Goal: Task Accomplishment & Management: Complete application form

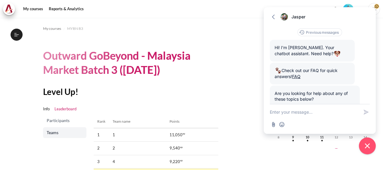
scroll to position [98, 0]
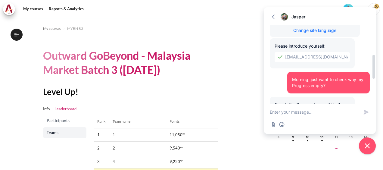
click at [374, 97] on div at bounding box center [373, 72] width 5 height 94
click at [372, 94] on div at bounding box center [373, 72] width 5 height 94
drag, startPoint x: 372, startPoint y: 94, endPoint x: 372, endPoint y: 70, distance: 24.4
click at [372, 70] on div at bounding box center [373, 72] width 5 height 94
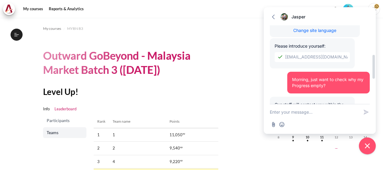
click at [374, 79] on div at bounding box center [373, 72] width 5 height 94
drag, startPoint x: 374, startPoint y: 79, endPoint x: 268, endPoint y: 54, distance: 108.8
click at [268, 54] on div "Previous messages Hi! I'm Jasper. Your chatbot assistant. Need help? Check out …" at bounding box center [320, 64] width 112 height 79
click at [373, 89] on div at bounding box center [373, 72] width 5 height 94
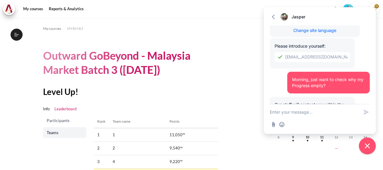
drag, startPoint x: 373, startPoint y: 89, endPoint x: 233, endPoint y: 85, distance: 140.0
click at [233, 85] on body "Skip to main content Open course index Completed 40% 10 / 25 Expand Collapse" at bounding box center [191, 85] width 383 height 170
click at [233, 85] on section "My courses MYBN B3 Outward GoBeyond - Malaysia Market Batch 3 (Sep 2025) Level …" at bounding box center [131, 113] width 252 height 191
click at [229, 78] on section "My courses MYBN B3 Outward GoBeyond - Malaysia Market Batch 3 (Sep 2025) Level …" at bounding box center [131, 113] width 252 height 191
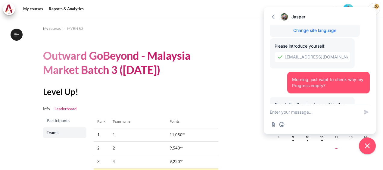
click at [229, 78] on section "My courses MYBN B3 Outward GoBeyond - Malaysia Market Batch 3 (Sep 2025) Level …" at bounding box center [131, 113] width 252 height 191
drag, startPoint x: 229, startPoint y: 78, endPoint x: 234, endPoint y: 77, distance: 5.3
click at [234, 77] on section "My courses MYBN B3 Outward GoBeyond - Malaysia Market Batch 3 (Sep 2025) Level …" at bounding box center [131, 113] width 252 height 191
click at [250, 46] on section "My courses MYBN B3 Outward GoBeyond - Malaysia Market Batch 3 (Sep 2025) Level …" at bounding box center [131, 113] width 252 height 191
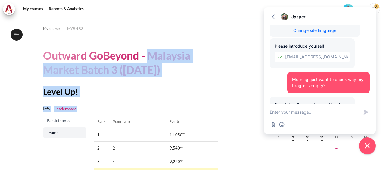
drag, startPoint x: 250, startPoint y: 46, endPoint x: 202, endPoint y: 97, distance: 69.4
click at [202, 97] on section "My courses MYBN B3 Outward GoBeyond - Malaysia Market Batch 3 (Sep 2025) Level …" at bounding box center [131, 113] width 252 height 191
click at [202, 97] on div "Level Up! Info Leaderboard Participants Teams Rank Team name Points 1 1 11,050 …" at bounding box center [130, 143] width 175 height 114
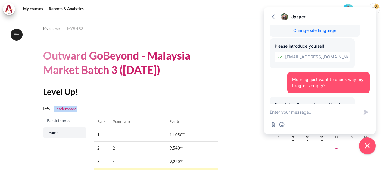
click at [202, 97] on div "Level Up! Info Leaderboard Participants Teams Rank Team name Points 1 1 11,050 …" at bounding box center [130, 143] width 175 height 114
click at [372, 90] on div at bounding box center [373, 72] width 5 height 94
click at [374, 90] on div at bounding box center [373, 72] width 5 height 94
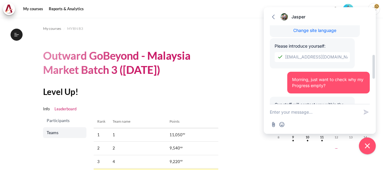
click at [374, 90] on div at bounding box center [373, 72] width 5 height 94
click at [373, 92] on div at bounding box center [373, 72] width 5 height 94
click at [296, 114] on textarea "New message" at bounding box center [314, 112] width 89 height 16
click at [374, 85] on div at bounding box center [373, 72] width 5 height 94
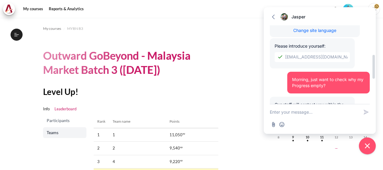
click at [374, 85] on div at bounding box center [373, 72] width 5 height 94
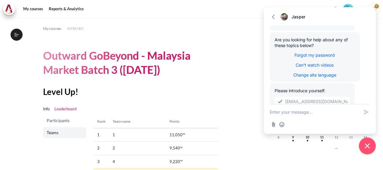
scroll to position [0, 0]
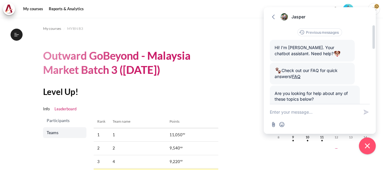
drag, startPoint x: 374, startPoint y: 85, endPoint x: 358, endPoint y: 97, distance: 19.7
click at [358, 97] on div "Previous messages Hi! I'm Jasper. Your chatbot assistant. Need help? Check out …" at bounding box center [320, 64] width 112 height 79
click at [374, 94] on div at bounding box center [373, 72] width 5 height 94
click at [374, 93] on div at bounding box center [373, 72] width 5 height 94
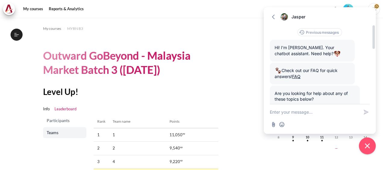
click at [374, 94] on div at bounding box center [373, 72] width 5 height 94
click at [374, 95] on div at bounding box center [373, 72] width 5 height 94
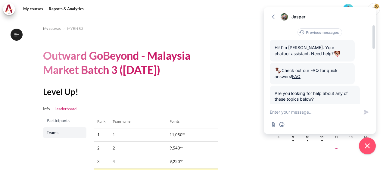
click at [374, 95] on div at bounding box center [373, 72] width 5 height 94
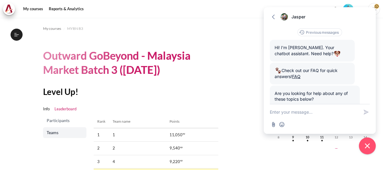
drag, startPoint x: 374, startPoint y: 95, endPoint x: 271, endPoint y: 117, distance: 105.6
click at [271, 117] on div "Go back Jasper Expand Previous messages Hi! I'm Jasper. Your chatbot assistant.…" at bounding box center [320, 70] width 112 height 126
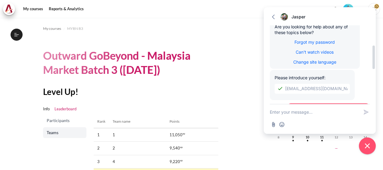
drag, startPoint x: 263, startPoint y: 79, endPoint x: 349, endPoint y: 104, distance: 89.4
click at [349, 104] on body "Skip to main content Open course index Completed 40% 10 / 25 Expand Collapse" at bounding box center [191, 85] width 383 height 170
click at [213, 109] on ul "Info Leaderboard" at bounding box center [130, 109] width 175 height 12
click at [374, 91] on div at bounding box center [373, 72] width 5 height 94
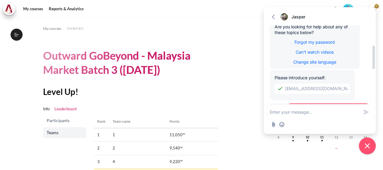
click at [374, 91] on div at bounding box center [373, 72] width 5 height 94
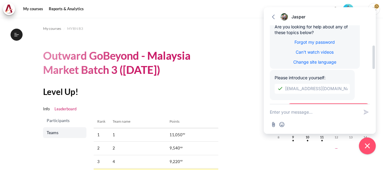
click at [374, 91] on div at bounding box center [373, 72] width 5 height 94
click at [373, 82] on div at bounding box center [373, 72] width 5 height 94
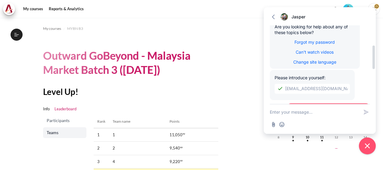
click at [373, 86] on div at bounding box center [373, 72] width 5 height 94
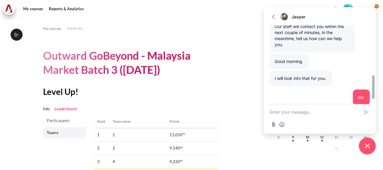
scroll to position [182, 0]
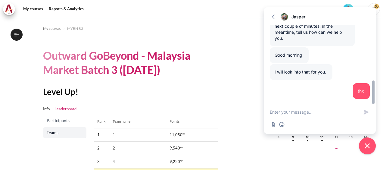
drag, startPoint x: 373, startPoint y: 61, endPoint x: 374, endPoint y: 106, distance: 44.6
click at [374, 106] on div "Go back Jasper Expand Previous messages Hi! I'm Jasper. Your chatbot assistant.…" at bounding box center [320, 70] width 112 height 126
click at [194, 79] on div "My courses MYBN B3 Outward GoBeyond - Malaysia Market Batch 3 (Sep 2025) Level …" at bounding box center [130, 113] width 175 height 191
click at [194, 34] on div "My courses MYBN B3 Outward GoBeyond - Malaysia Market Batch 3 (Sep 2025) Level …" at bounding box center [130, 113] width 175 height 191
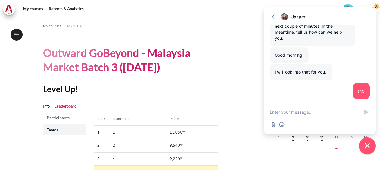
scroll to position [0, 0]
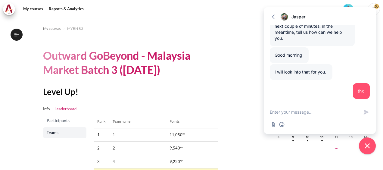
click at [222, 30] on section "My courses MYBN B3 Outward GoBeyond - Malaysia Market Batch 3 (Sep 2025) Level …" at bounding box center [131, 113] width 252 height 191
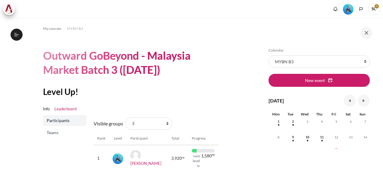
click at [273, 16] on nav at bounding box center [191, 9] width 383 height 18
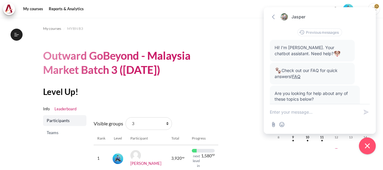
scroll to position [182, 0]
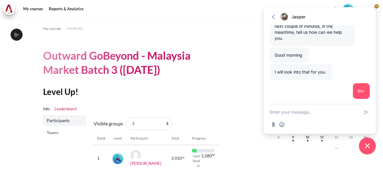
click at [268, 14] on div "Go back Jasper Expand" at bounding box center [320, 16] width 112 height 18
click at [272, 17] on icon "button" at bounding box center [273, 16] width 3 height 5
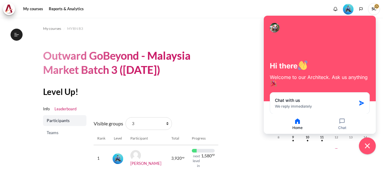
click at [234, 58] on section "My courses MYBN B3 Outward GoBeyond - Malaysia Market Batch 3 (Sep 2025) Level …" at bounding box center [131, 130] width 252 height 225
click at [372, 148] on button "Close chat widget" at bounding box center [367, 145] width 19 height 19
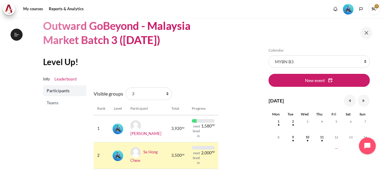
scroll to position [0, 0]
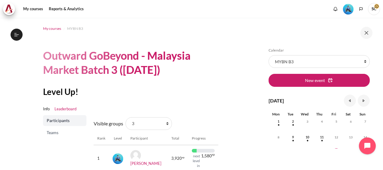
click at [55, 30] on span "My courses" at bounding box center [52, 28] width 18 height 5
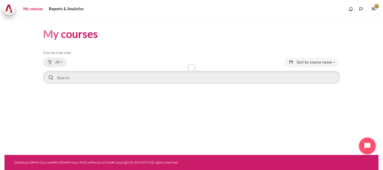
click at [59, 60] on span "All" at bounding box center [57, 62] width 5 height 6
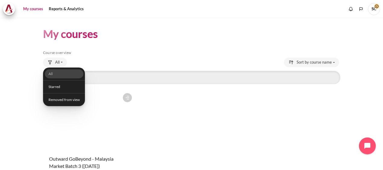
click at [73, 145] on figure "Content" at bounding box center [89, 120] width 92 height 60
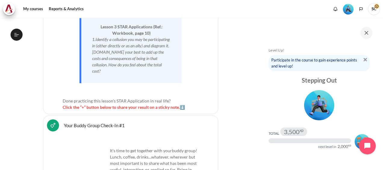
scroll to position [2408, 0]
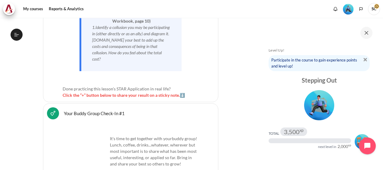
click at [80, 126] on img "Content" at bounding box center [85, 148] width 45 height 45
click at [102, 110] on link "Your Buddy Group Check-In #1 Feedback" at bounding box center [94, 113] width 61 height 6
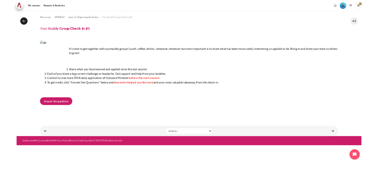
scroll to position [174, 0]
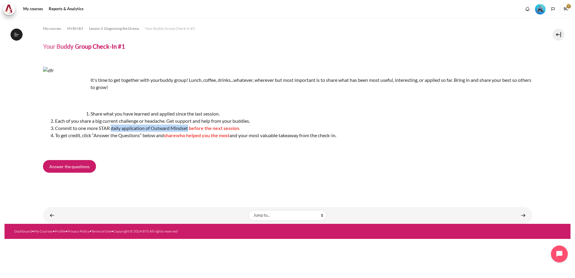
drag, startPoint x: 112, startPoint y: 129, endPoint x: 189, endPoint y: 128, distance: 77.1
click at [189, 128] on li "Commit to one more STAR daily application of Outward Mindset before the next se…" at bounding box center [294, 128] width 478 height 7
drag, startPoint x: 189, startPoint y: 128, endPoint x: 198, endPoint y: 165, distance: 38.3
click at [198, 165] on div "Answer the questions" at bounding box center [288, 167] width 490 height 15
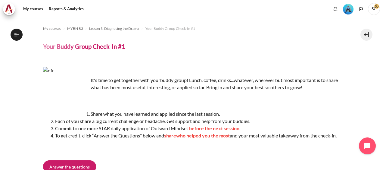
scroll to position [30, 0]
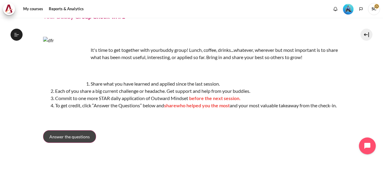
click at [76, 140] on span "Answer the questions" at bounding box center [69, 136] width 40 height 6
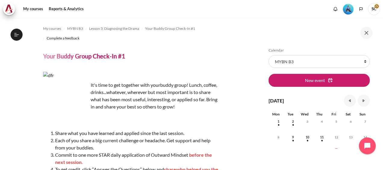
scroll to position [30, 0]
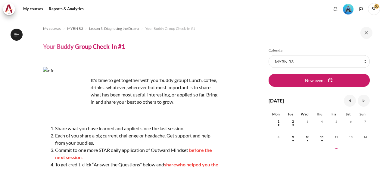
scroll to position [174, 0]
